Goal: Check status: Check status

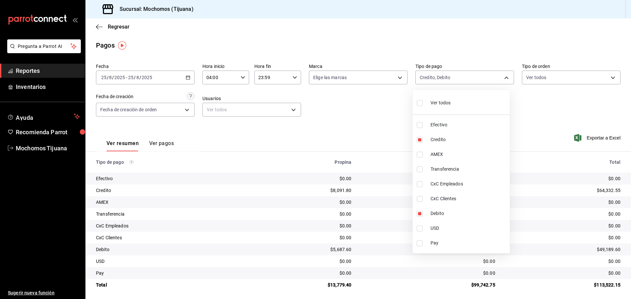
click at [187, 75] on div at bounding box center [315, 149] width 631 height 299
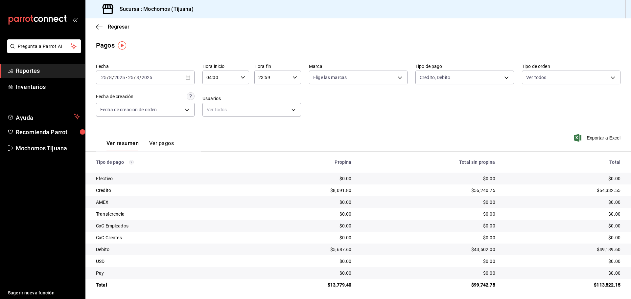
click at [187, 75] on icon "button" at bounding box center [188, 77] width 5 height 5
click at [113, 171] on span "Rango de fechas" at bounding box center [127, 171] width 51 height 7
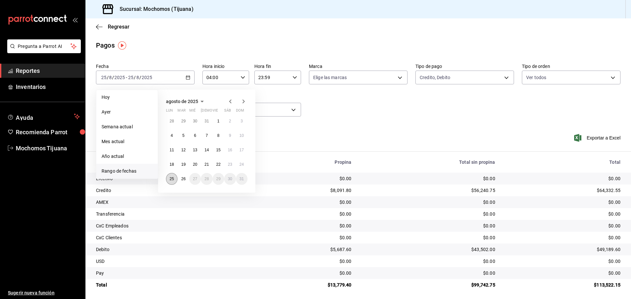
click at [171, 178] on abbr "25" at bounding box center [172, 179] width 4 height 5
click at [179, 178] on button "26" at bounding box center [183, 179] width 12 height 12
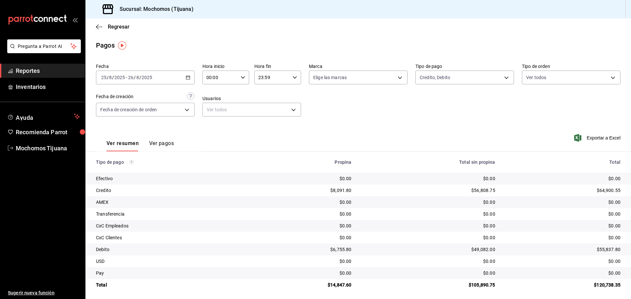
click at [243, 79] on icon "button" at bounding box center [243, 77] width 5 height 5
click at [215, 124] on span "04" at bounding box center [213, 124] width 13 height 5
type input "04:00"
click at [290, 76] on div at bounding box center [315, 149] width 631 height 299
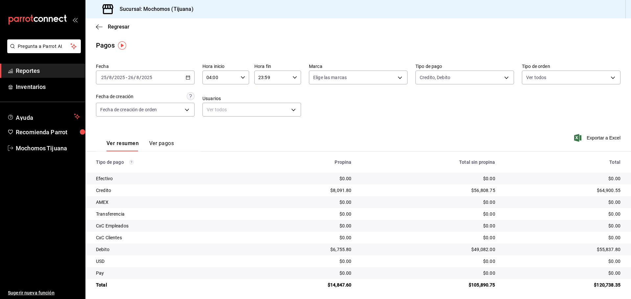
click at [290, 76] on div "23:59 Hora fin" at bounding box center [277, 78] width 47 height 14
click at [265, 126] on span "04" at bounding box center [264, 124] width 13 height 5
click at [288, 94] on span "00" at bounding box center [289, 94] width 13 height 5
type input "04:00"
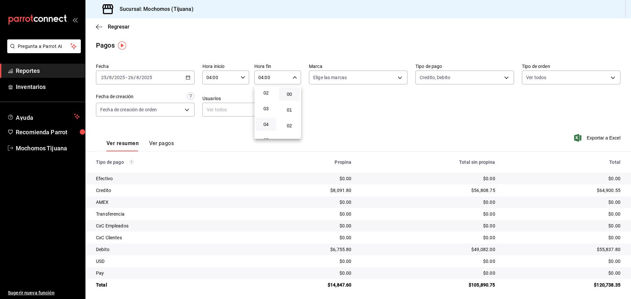
click at [98, 28] on div at bounding box center [315, 149] width 631 height 299
click at [98, 28] on icon "button" at bounding box center [99, 27] width 7 height 6
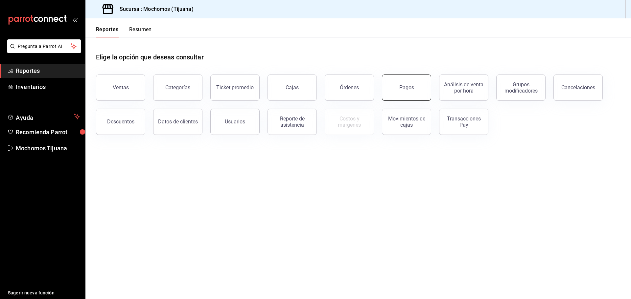
click at [425, 94] on button "Pagos" at bounding box center [406, 88] width 49 height 26
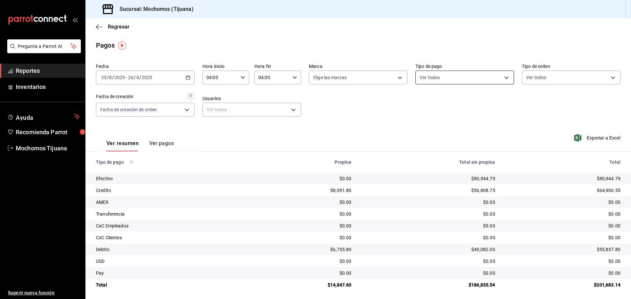
click at [502, 79] on body "Pregunta a Parrot AI Reportes Inventarios Ayuda Recomienda Parrot Mochomos Tiju…" at bounding box center [315, 149] width 631 height 299
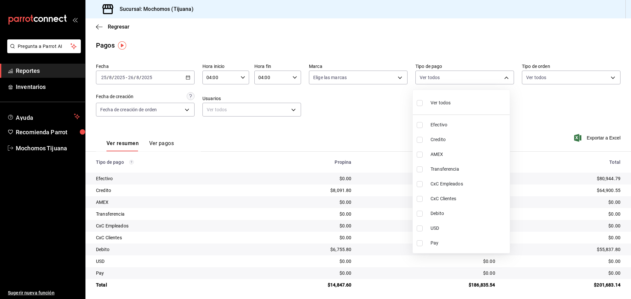
click at [472, 139] on span "Credito" at bounding box center [468, 139] width 77 height 7
type input "a27a072c-b141-4985-9f83-ae60dbe2196b"
checkbox input "true"
click at [459, 210] on li "Debito" at bounding box center [464, 213] width 97 height 15
type input "a27a072c-b141-4985-9f83-ae60dbe2196b,b7370aa5-450f-4a05-bab4-2784151f97fb"
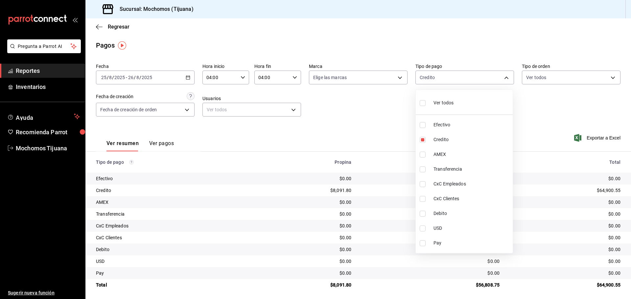
checkbox input "true"
click at [554, 134] on div at bounding box center [315, 149] width 631 height 299
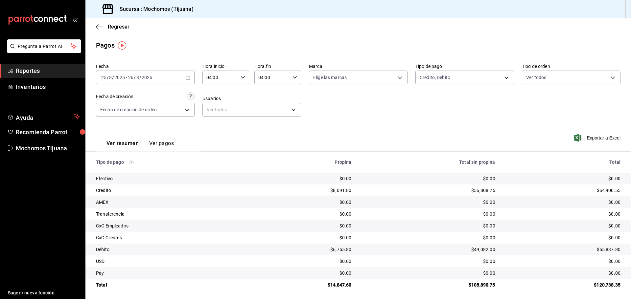
click at [492, 44] on div "Pagos" at bounding box center [358, 45] width 546 height 10
